Goal: Find specific page/section: Find specific page/section

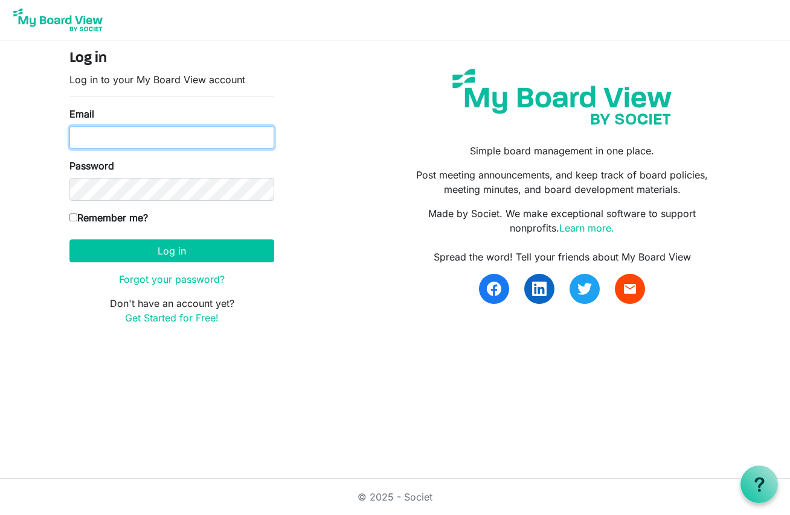
click at [244, 135] on input "Email" at bounding box center [171, 137] width 205 height 23
type input "jannahwigle@gmail.com"
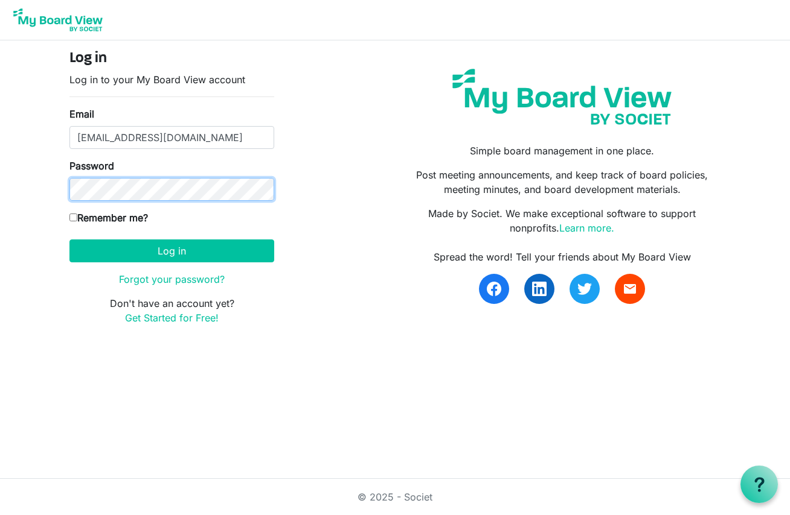
click at [69, 240] on button "Log in" at bounding box center [171, 251] width 205 height 23
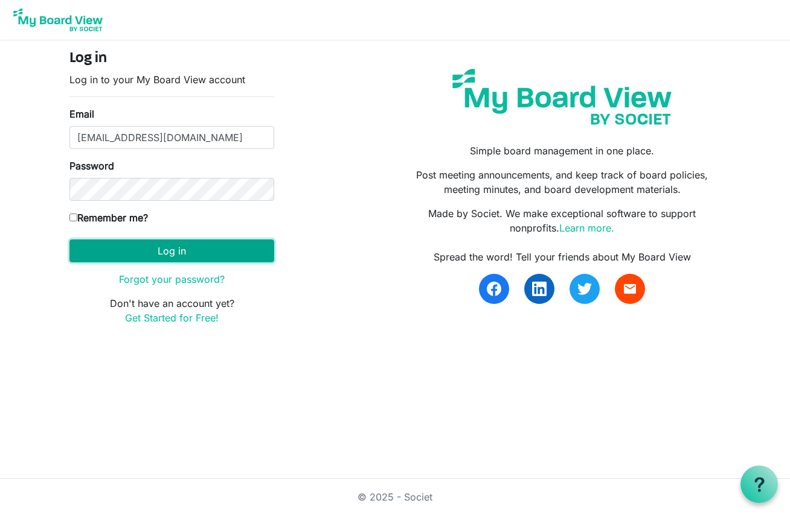
click at [174, 251] on button "Log in" at bounding box center [171, 251] width 205 height 23
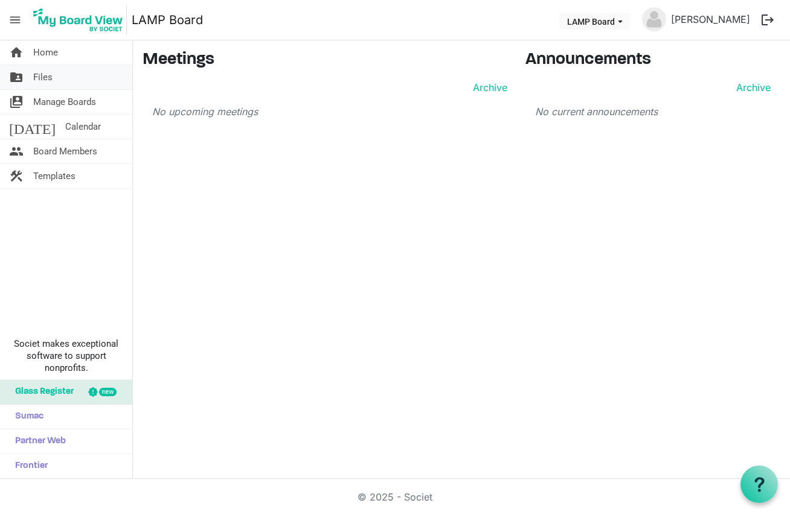
click at [40, 78] on span "Files" at bounding box center [42, 77] width 19 height 24
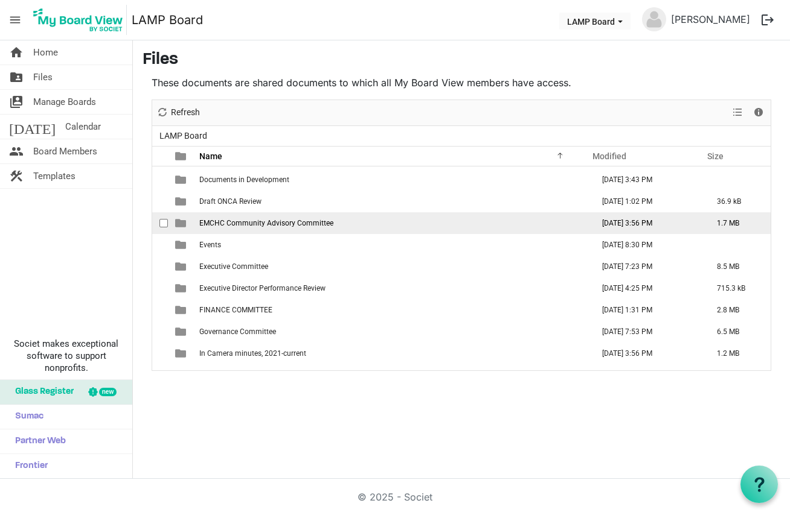
scroll to position [335, 0]
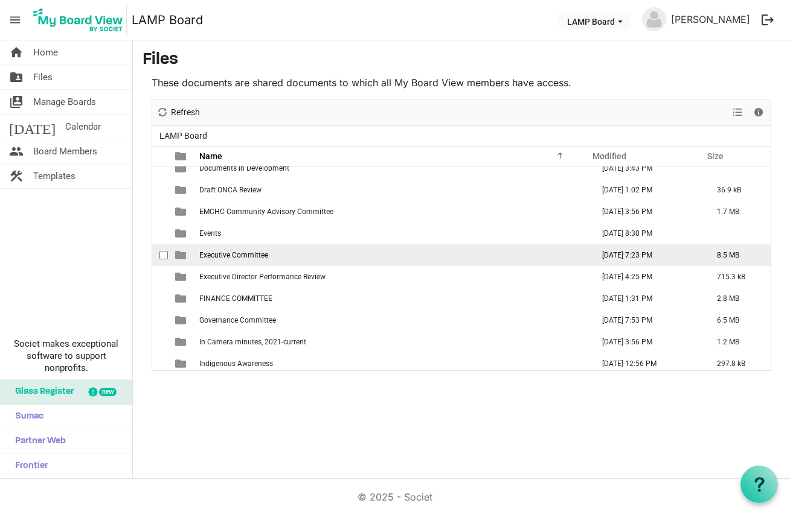
click at [234, 254] on span "Executive Committee" at bounding box center [233, 255] width 69 height 8
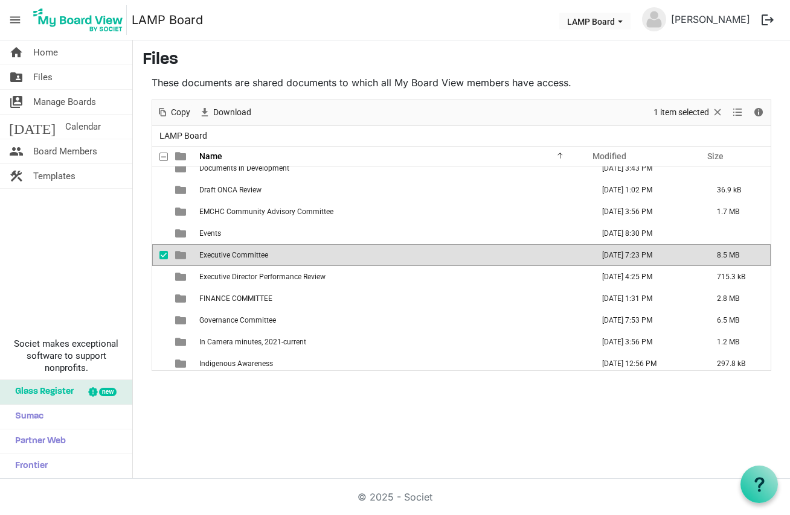
click at [234, 254] on span "Executive Committee" at bounding box center [233, 255] width 69 height 8
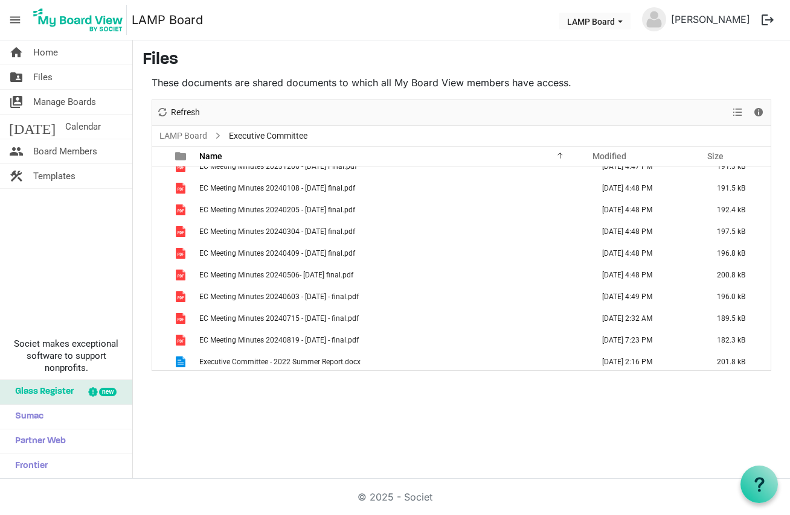
scroll to position [339, 0]
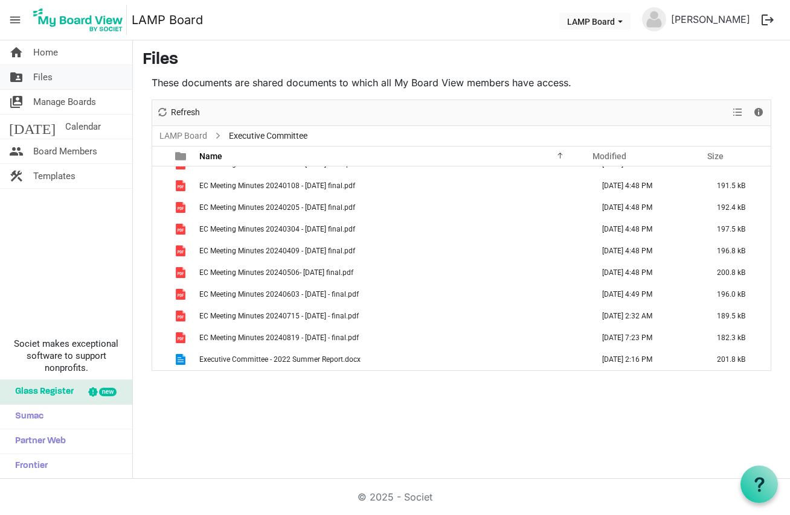
click at [58, 81] on link "folder_shared Files" at bounding box center [66, 77] width 132 height 24
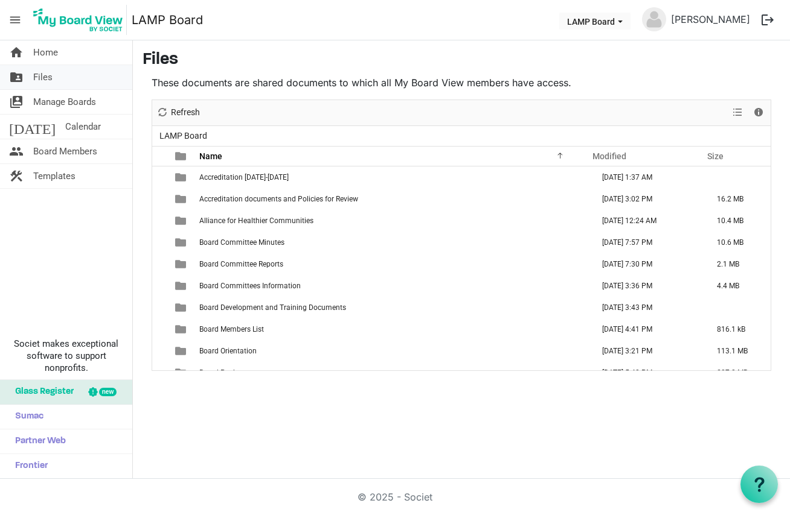
click at [42, 80] on span "Files" at bounding box center [42, 77] width 19 height 24
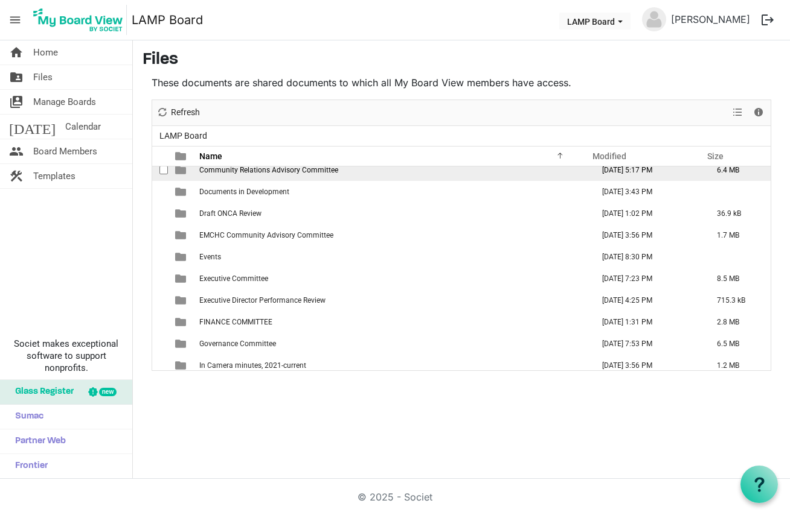
scroll to position [342, 0]
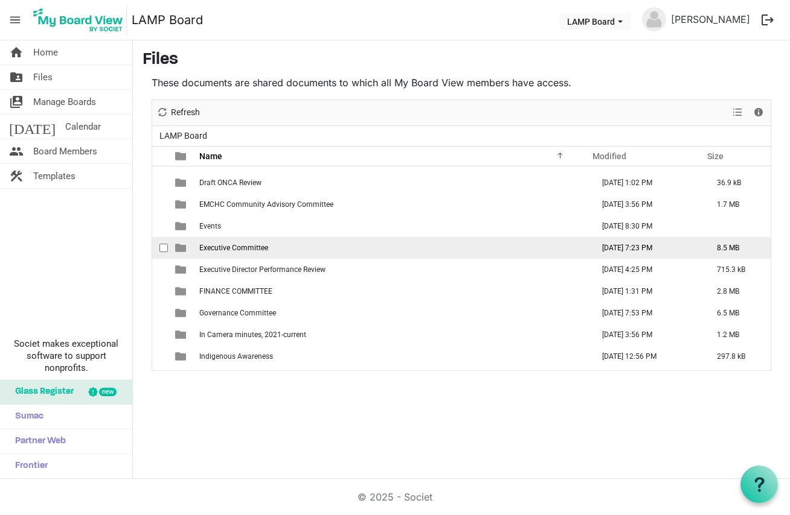
click at [243, 245] on span "Executive Committee" at bounding box center [233, 248] width 69 height 8
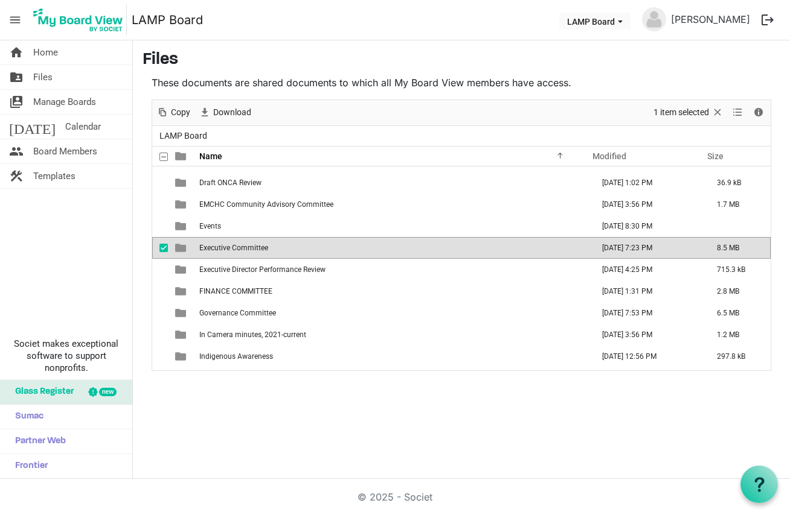
click at [243, 245] on span "Executive Committee" at bounding box center [233, 248] width 69 height 8
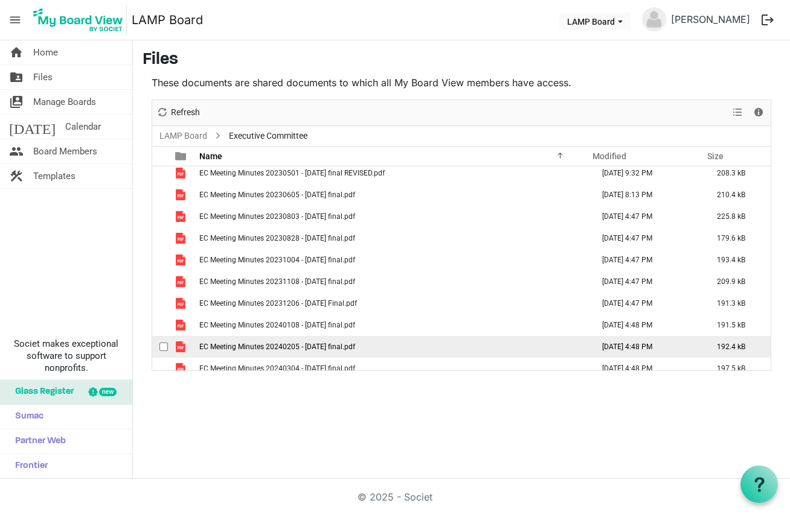
scroll to position [0, 0]
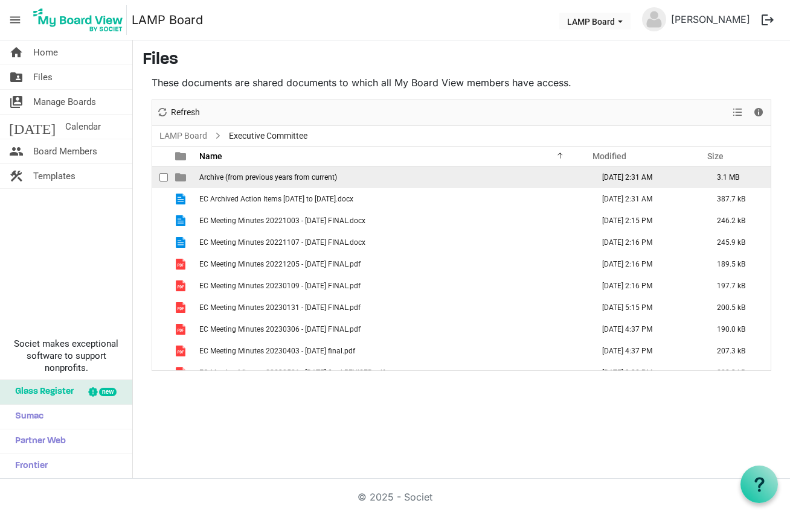
click at [207, 181] on span "Archive (from previous years from current)" at bounding box center [268, 177] width 138 height 8
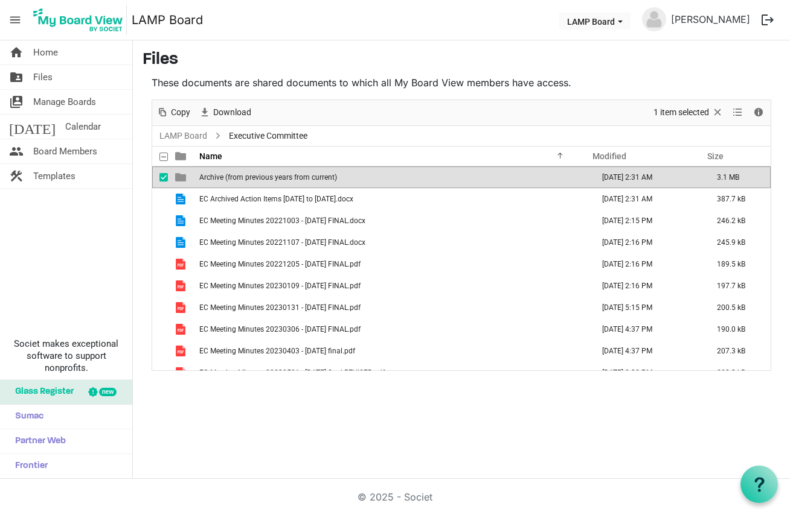
click at [208, 181] on span "Archive (from previous years from current)" at bounding box center [268, 177] width 138 height 8
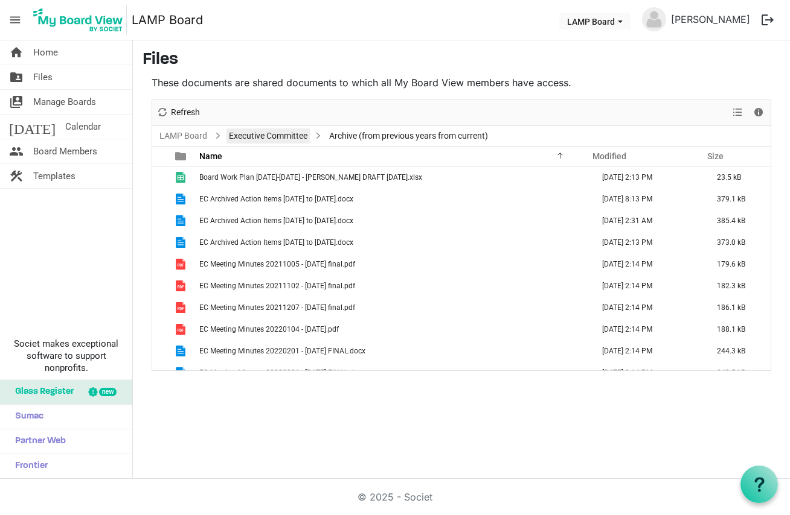
click at [270, 133] on link "Executive Committee" at bounding box center [267, 136] width 83 height 15
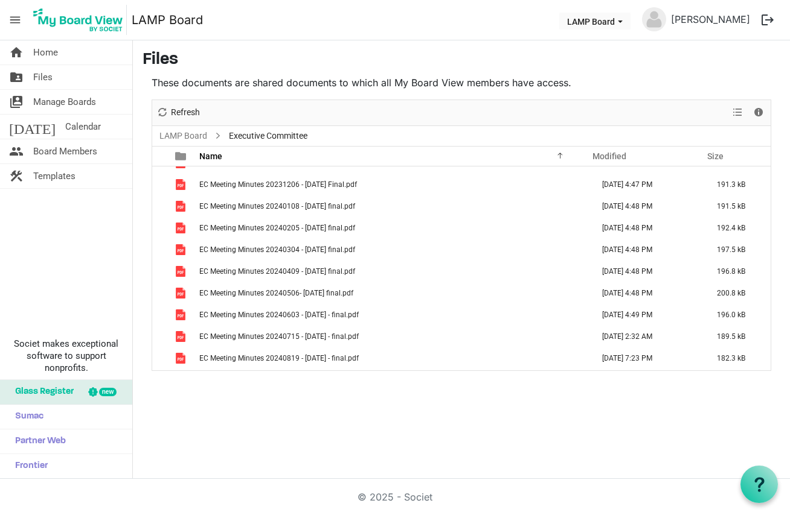
scroll to position [339, 0]
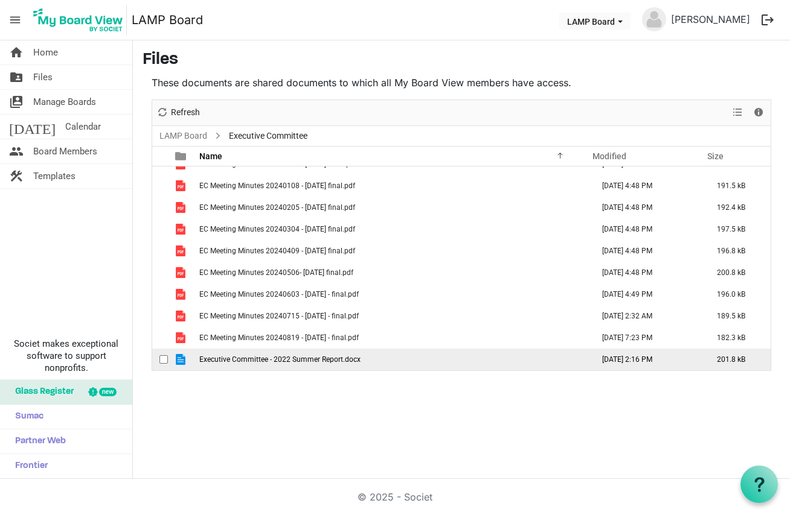
click at [163, 361] on span "checkbox" at bounding box center [163, 360] width 8 height 8
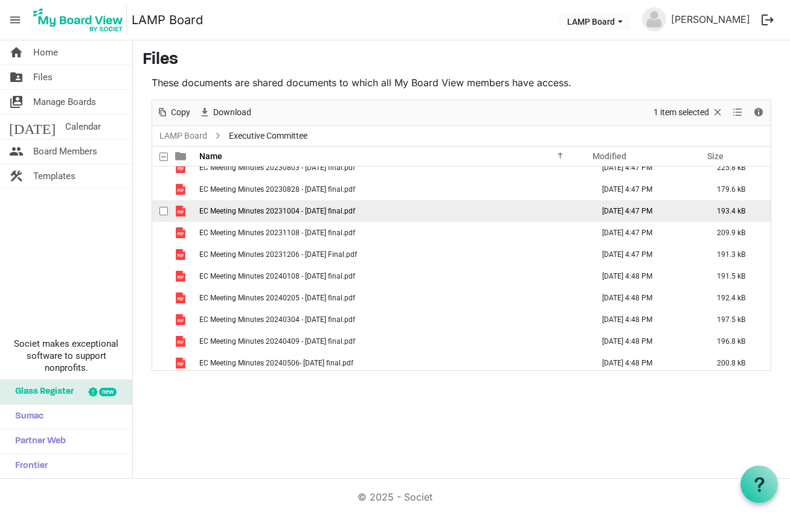
scroll to position [0, 0]
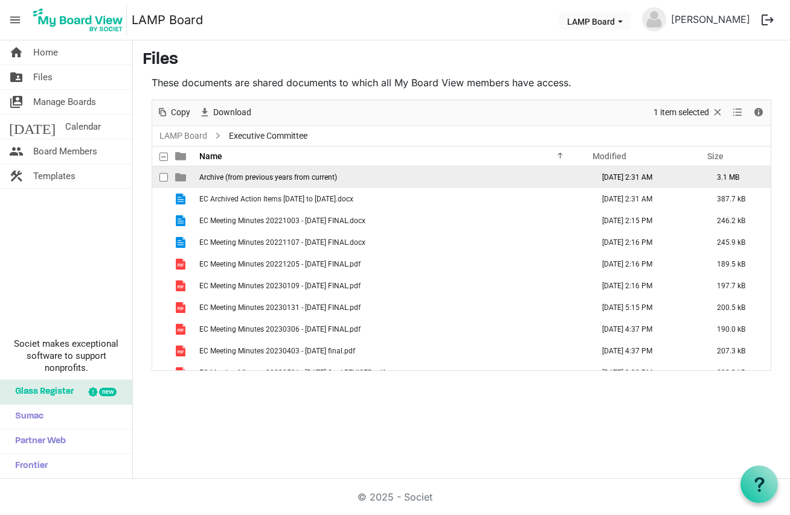
click at [216, 177] on span "Archive (from previous years from current)" at bounding box center [268, 177] width 138 height 8
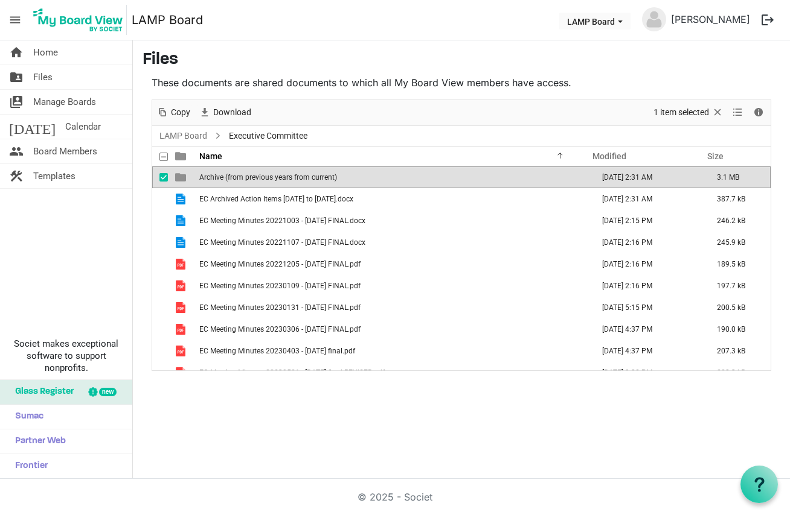
click at [216, 177] on span "Archive (from previous years from current)" at bounding box center [268, 177] width 138 height 8
